Goal: Task Accomplishment & Management: Use online tool/utility

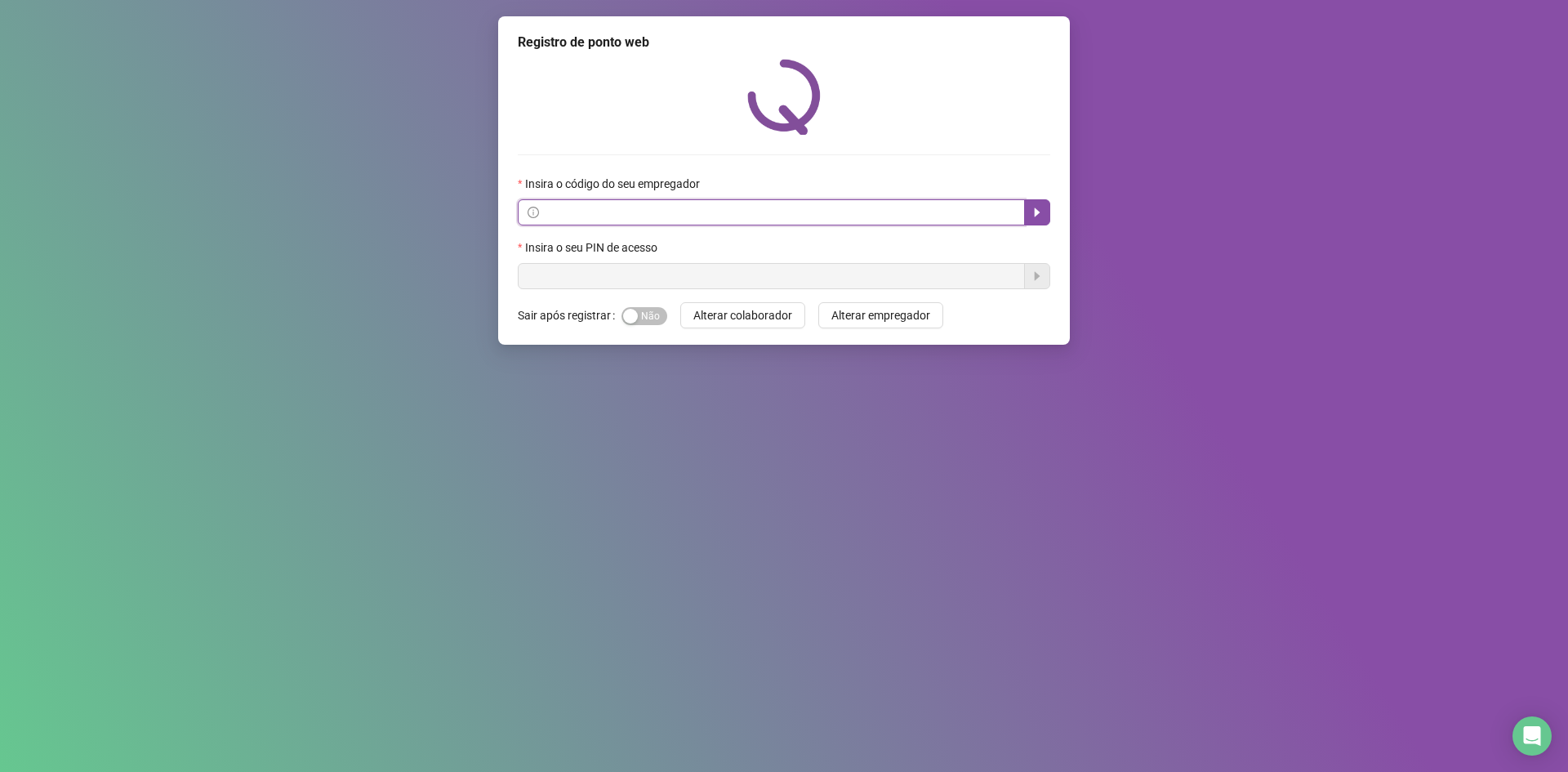
click at [557, 209] on input "text" at bounding box center [779, 212] width 473 height 18
drag, startPoint x: 590, startPoint y: 206, endPoint x: 593, endPoint y: 217, distance: 11.4
click at [591, 210] on input "text" at bounding box center [779, 212] width 473 height 18
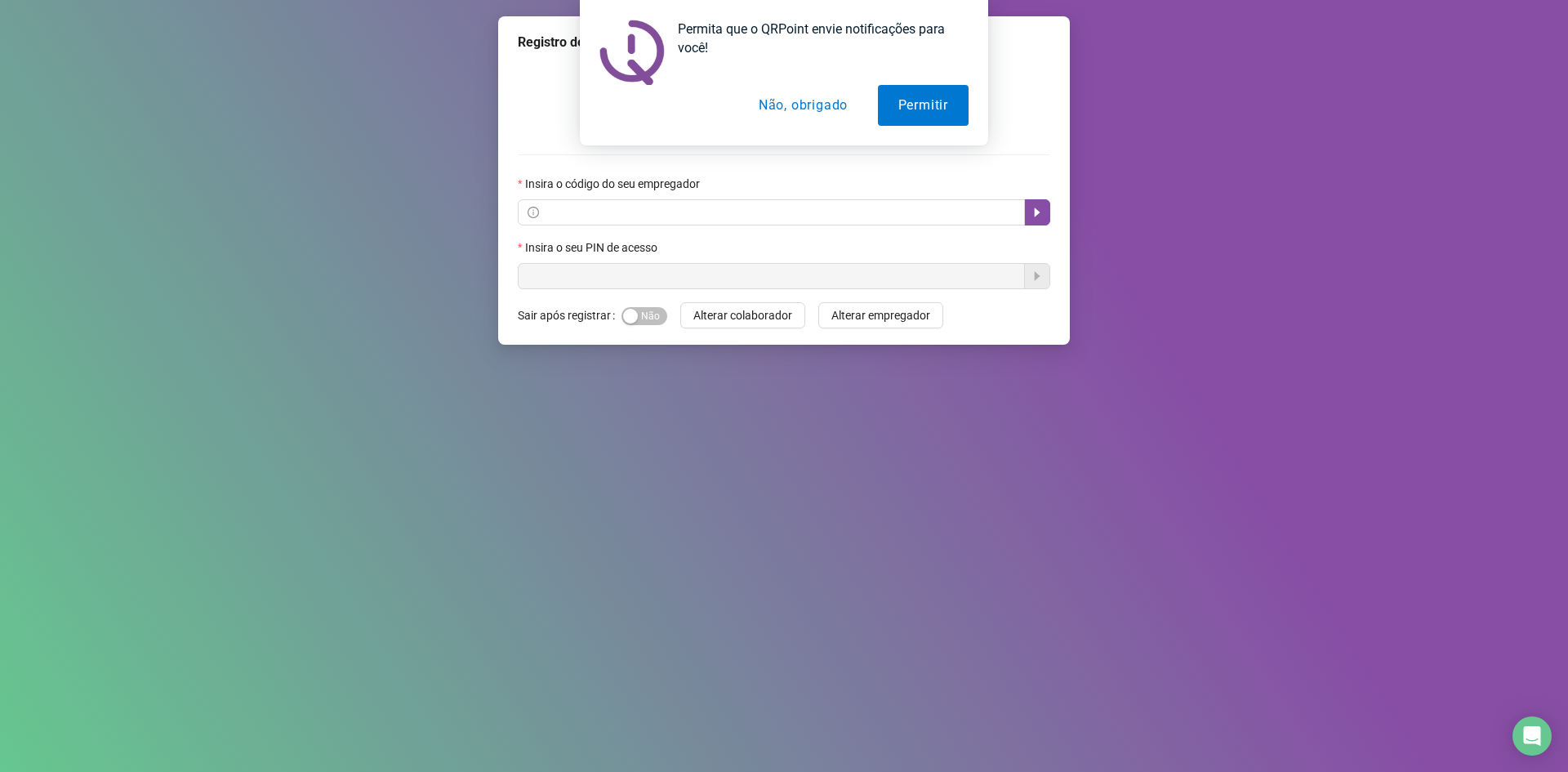
click at [817, 113] on button "Não, obrigado" at bounding box center [803, 105] width 130 height 40
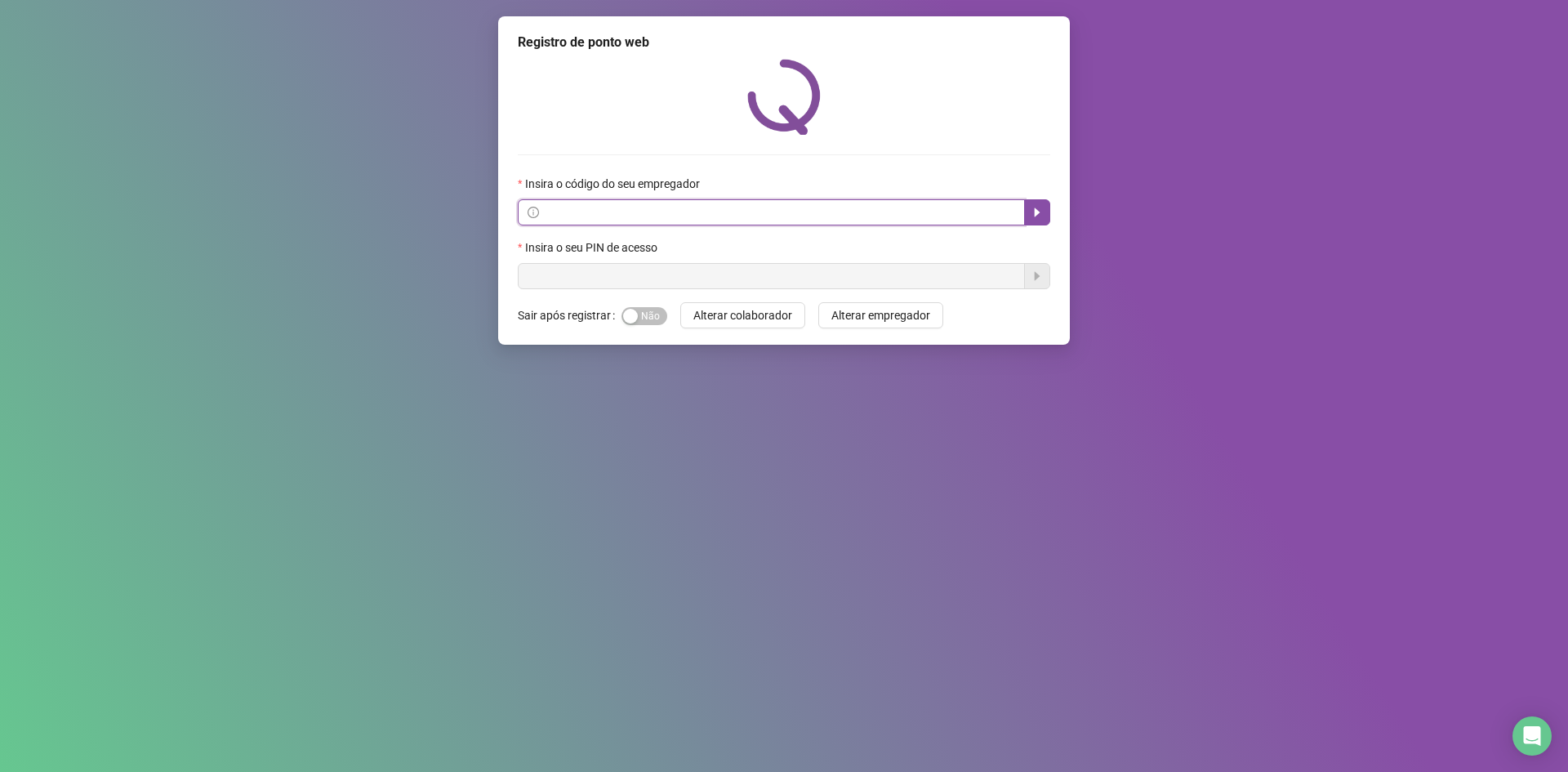
click at [562, 208] on input "text" at bounding box center [779, 212] width 473 height 18
drag, startPoint x: 557, startPoint y: 207, endPoint x: 424, endPoint y: 329, distance: 180.5
click at [424, 329] on div "Registro de ponto web Insira o código do seu empregador Insira o seu PIN de ace…" at bounding box center [784, 386] width 1568 height 772
